Goal: Communication & Community: Answer question/provide support

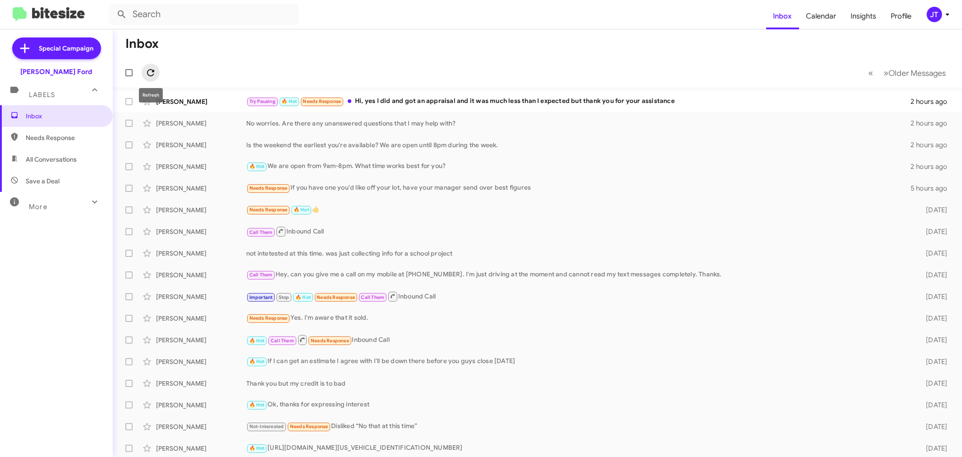
click at [153, 75] on icon at bounding box center [150, 72] width 11 height 11
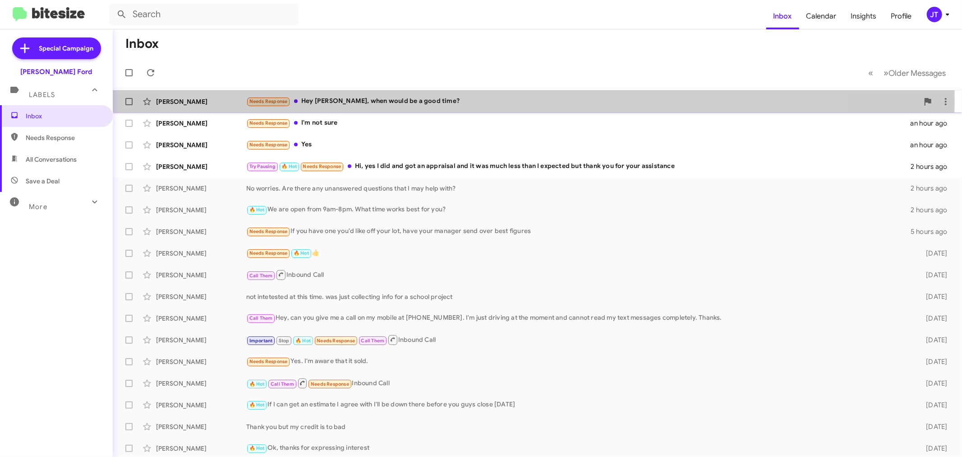
click at [499, 101] on div "Needs Response Hey sir, when would be a good time?" at bounding box center [582, 101] width 673 height 10
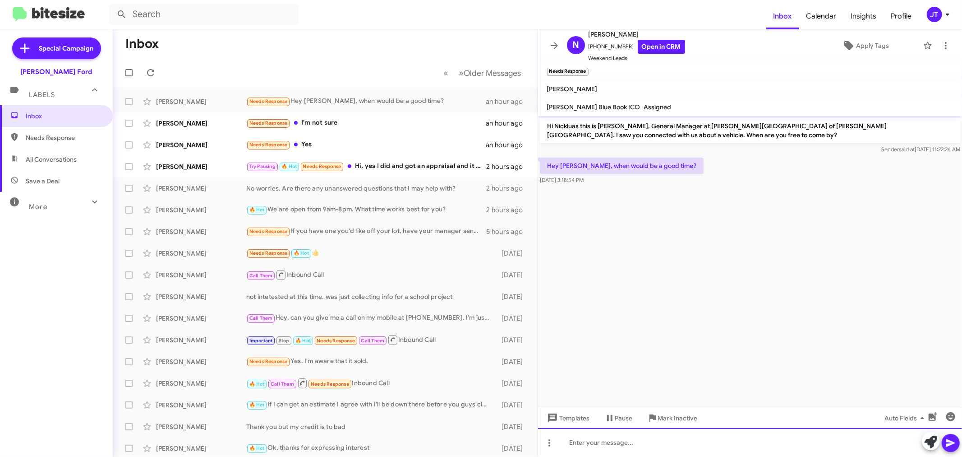
click at [633, 445] on div at bounding box center [750, 442] width 425 height 29
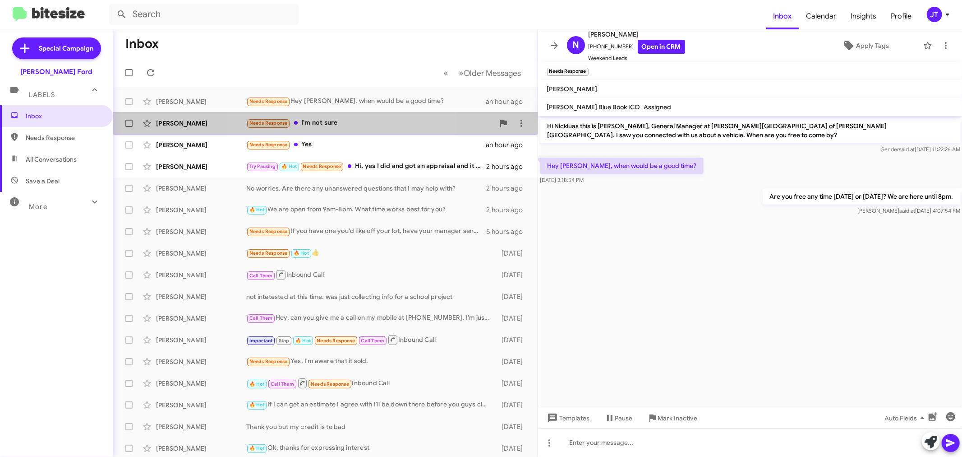
click at [350, 121] on div "Needs Response I'm not sure" at bounding box center [370, 123] width 248 height 10
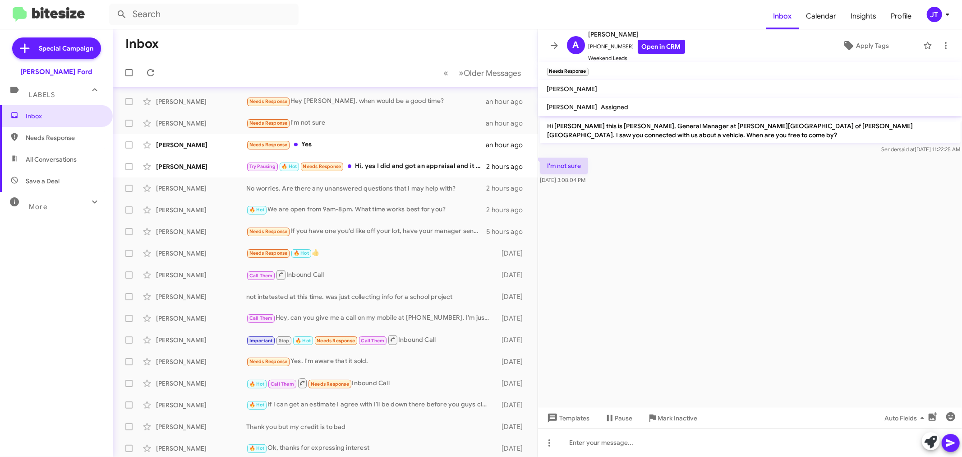
scroll to position [67, 0]
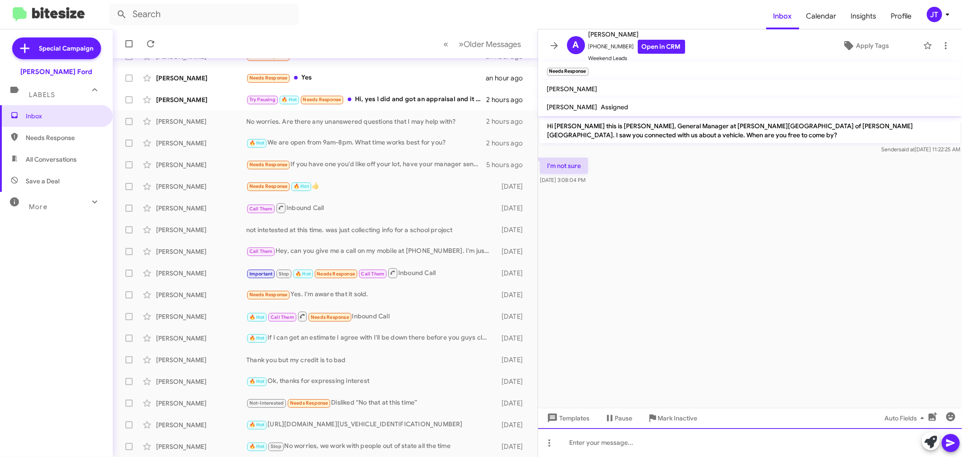
click at [615, 447] on div at bounding box center [750, 442] width 425 height 29
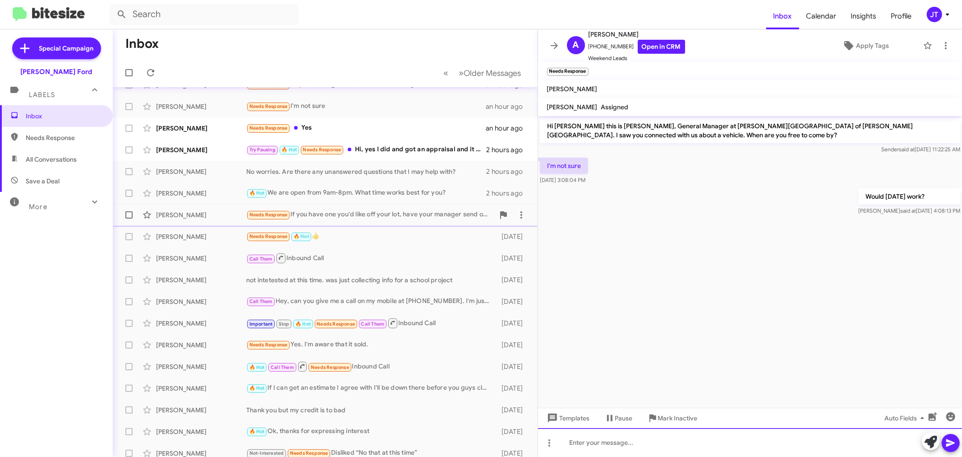
scroll to position [0, 0]
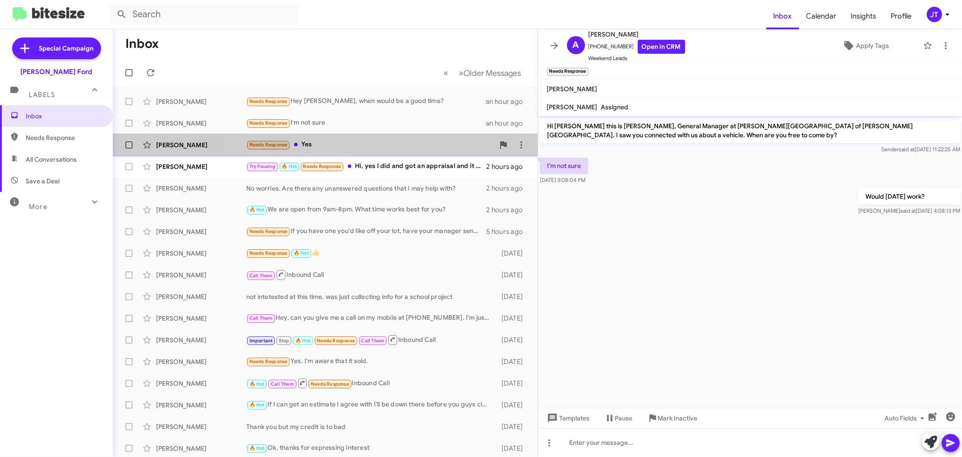
click at [421, 148] on div "Needs Response Yes" at bounding box center [370, 144] width 248 height 10
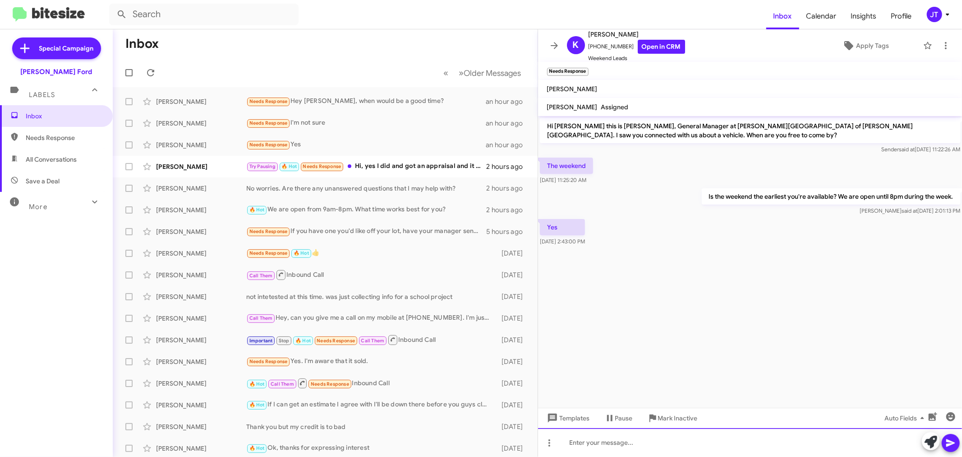
drag, startPoint x: 624, startPoint y: 442, endPoint x: 638, endPoint y: 442, distance: 13.1
click at [624, 442] on div at bounding box center [750, 442] width 425 height 29
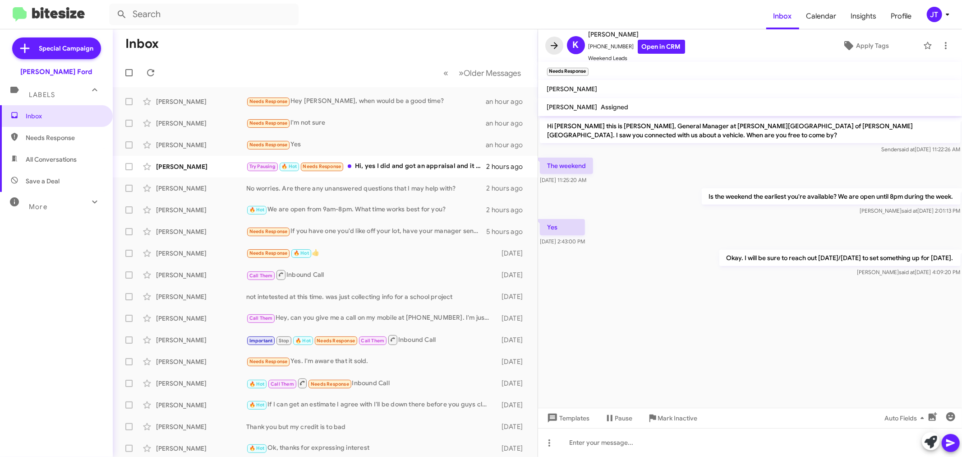
click at [553, 44] on icon at bounding box center [554, 45] width 11 height 11
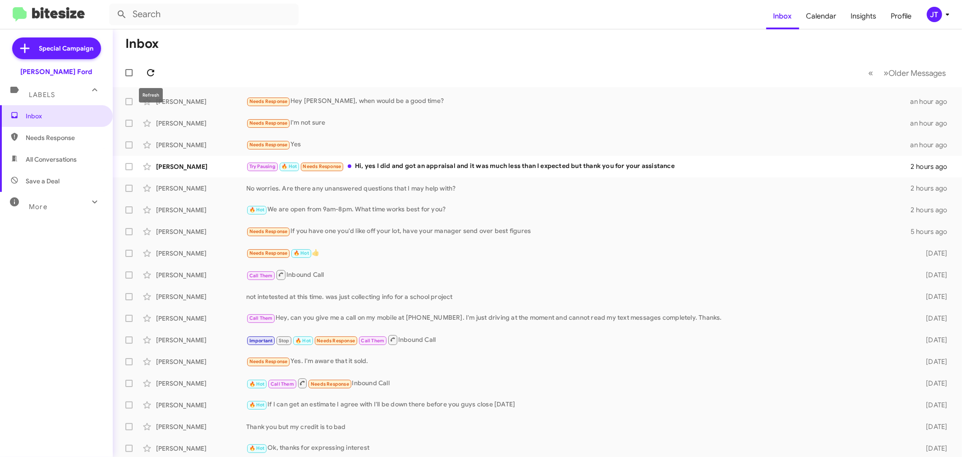
click at [150, 73] on icon at bounding box center [150, 72] width 11 height 11
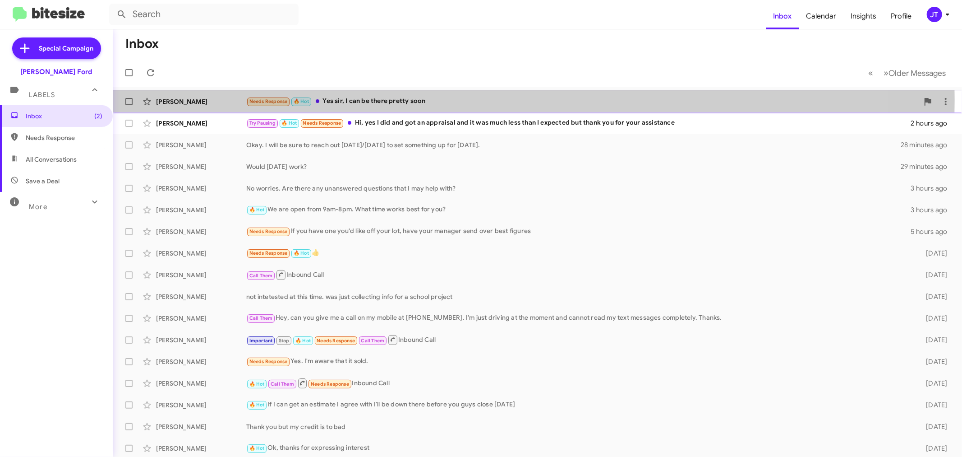
click at [520, 100] on div "Needs Response 🔥 Hot Yes sir, I can be there pretty soon" at bounding box center [582, 101] width 673 height 10
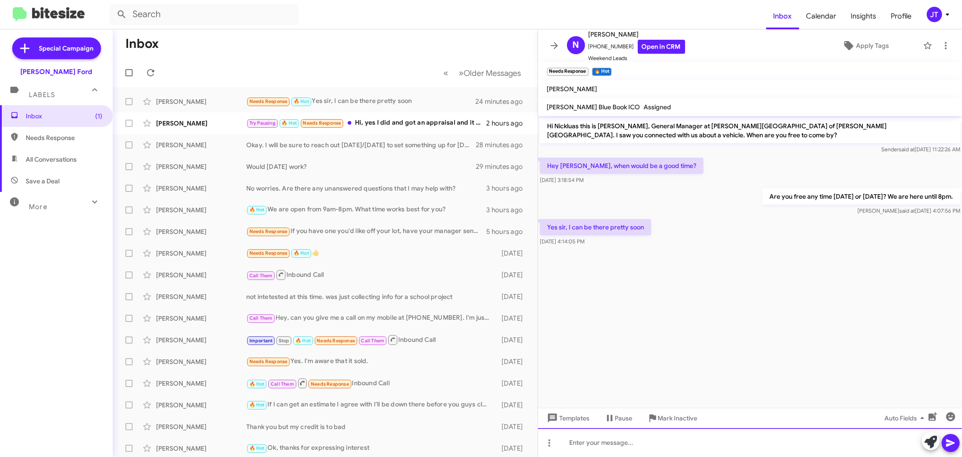
drag, startPoint x: 711, startPoint y: 442, endPoint x: 706, endPoint y: 408, distance: 34.2
click at [709, 436] on div at bounding box center [750, 442] width 425 height 29
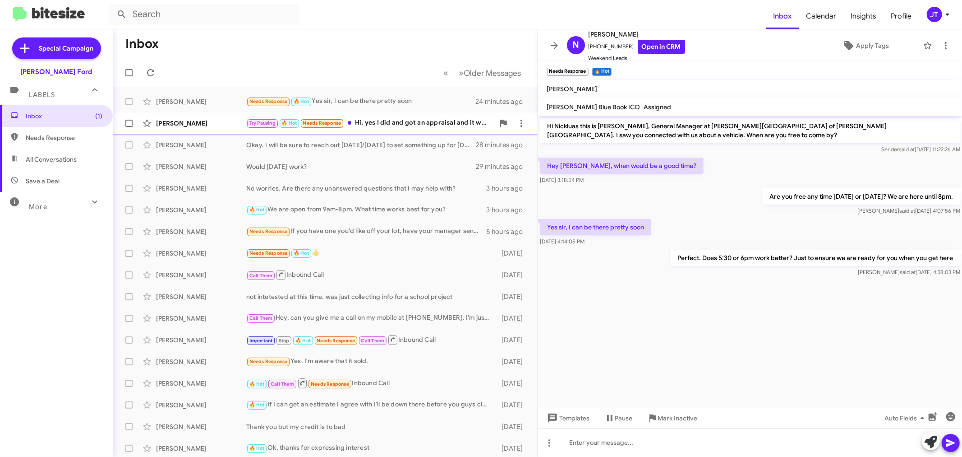
click at [399, 124] on div "Try Pausing 🔥 Hot Needs Response Hi, yes I did and got an appraisal and it was …" at bounding box center [370, 123] width 248 height 10
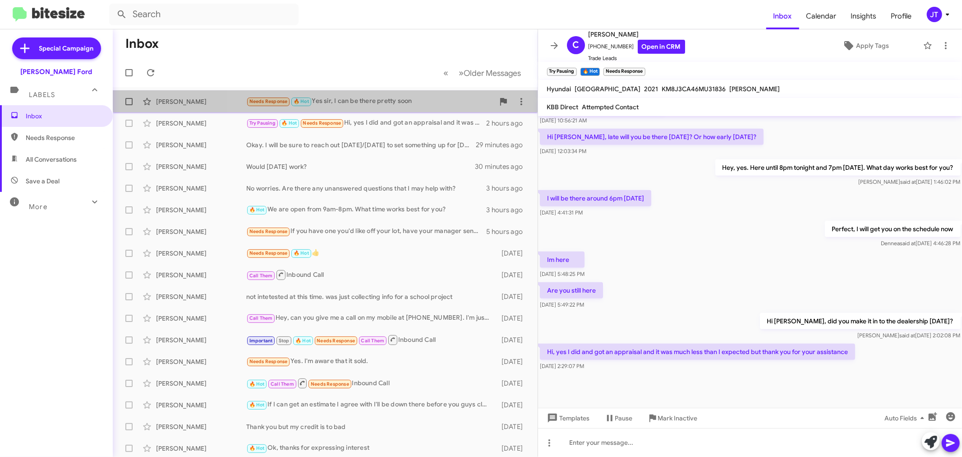
click at [387, 95] on div "[PERSON_NAME] Needs Response 🔥 Hot Yes sir, I can be there pretty soon 24 minut…" at bounding box center [325, 101] width 411 height 18
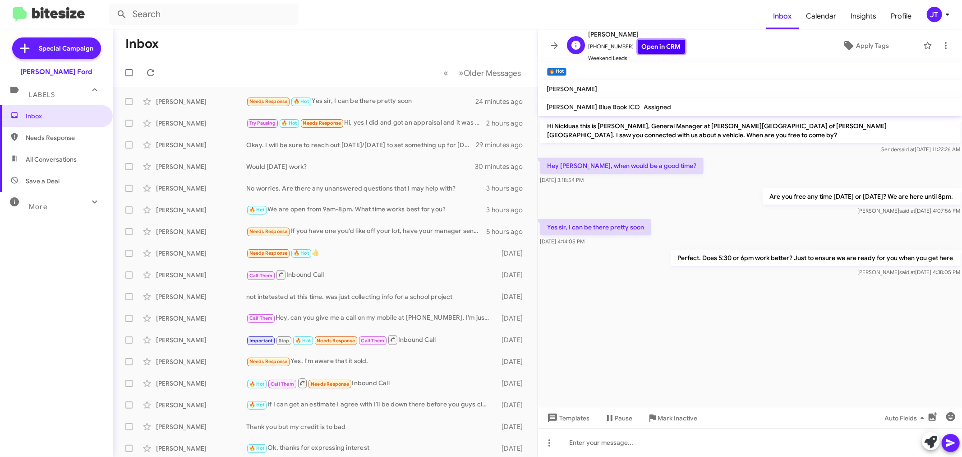
click at [668, 41] on link "Open in CRM" at bounding box center [661, 47] width 47 height 14
click at [150, 73] on icon at bounding box center [150, 72] width 11 height 11
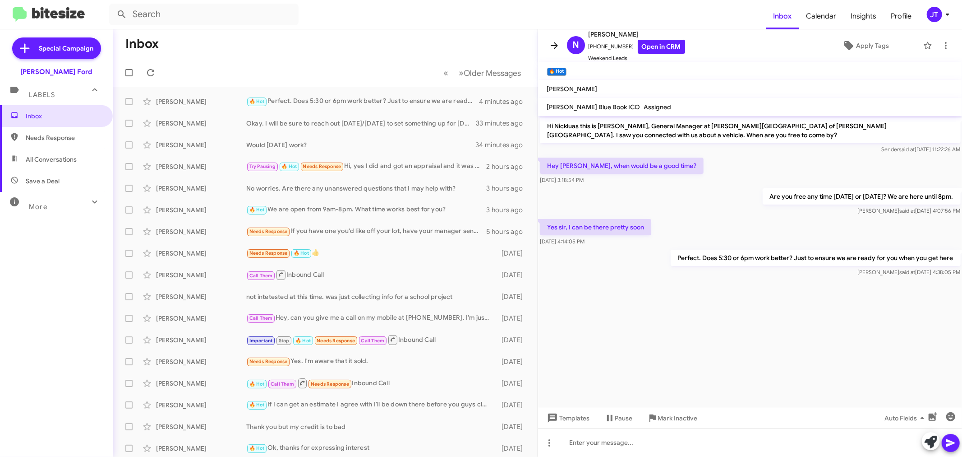
click at [552, 46] on icon at bounding box center [554, 45] width 11 height 11
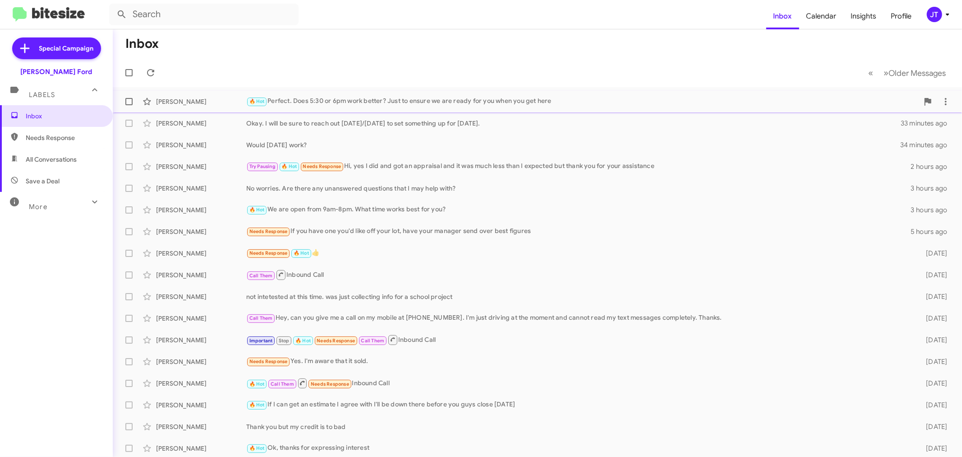
click at [356, 102] on div "🔥 Hot Perfect. Does 5:30 or 6pm work better? Just to ensure we are ready for yo…" at bounding box center [582, 101] width 673 height 10
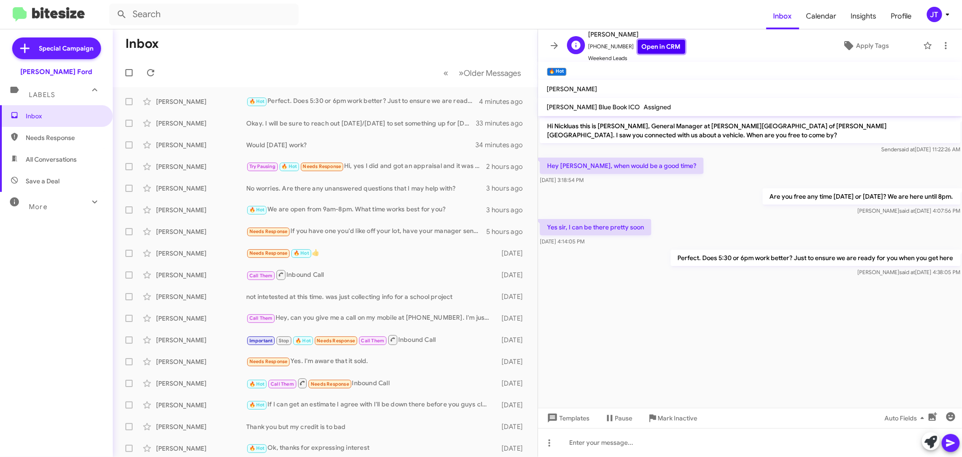
click at [653, 48] on link "Open in CRM" at bounding box center [661, 47] width 47 height 14
click at [145, 71] on icon at bounding box center [150, 72] width 11 height 11
click at [555, 46] on icon at bounding box center [554, 45] width 7 height 7
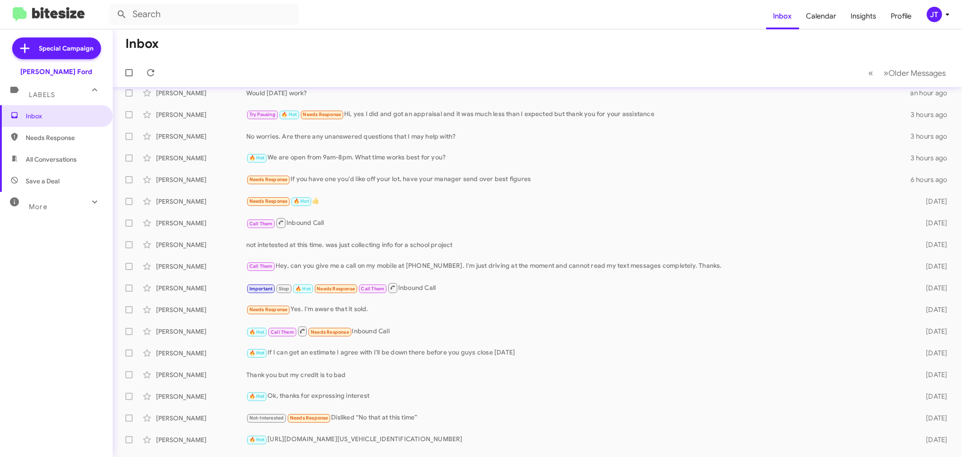
scroll to position [67, 0]
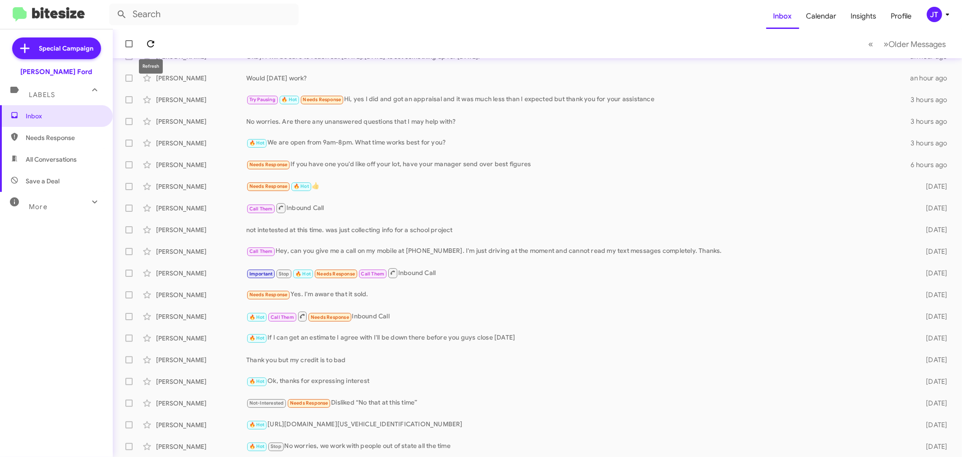
click at [149, 46] on icon at bounding box center [150, 43] width 11 height 11
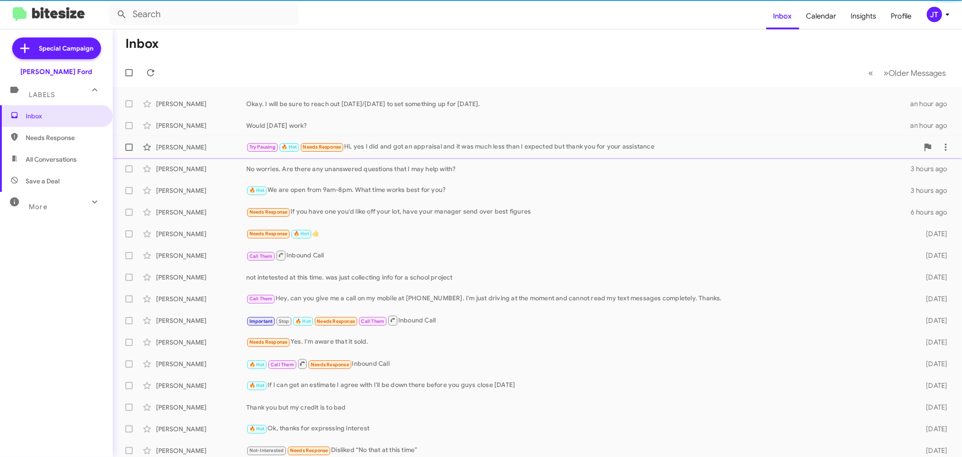
scroll to position [0, 0]
